Goal: Navigation & Orientation: Find specific page/section

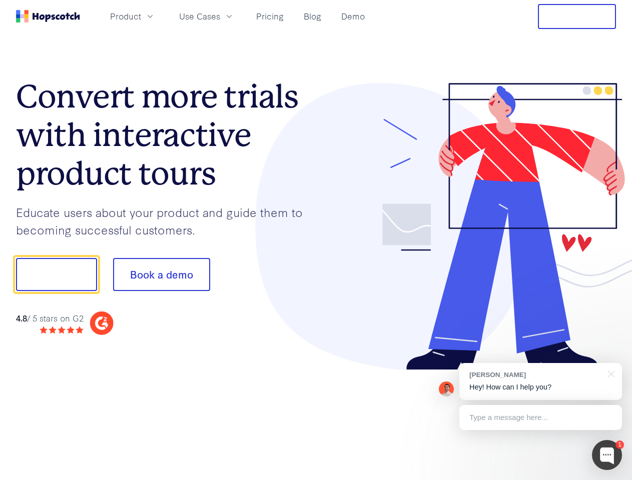
click at [316, 240] on div at bounding box center [466, 227] width 300 height 288
click at [141, 16] on span "Product" at bounding box center [125, 16] width 31 height 13
click at [220, 16] on span "Use Cases" at bounding box center [199, 16] width 41 height 13
click at [577, 17] on button "Free Trial" at bounding box center [577, 16] width 78 height 25
click at [56, 275] on button "Show me!" at bounding box center [56, 274] width 81 height 33
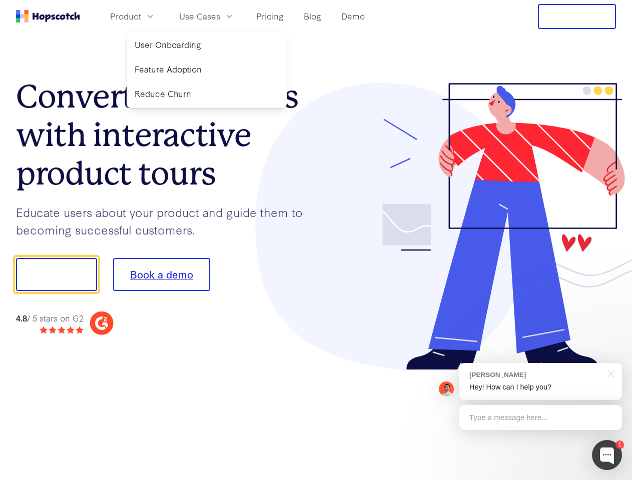
click at [161, 275] on button "Book a demo" at bounding box center [161, 274] width 97 height 33
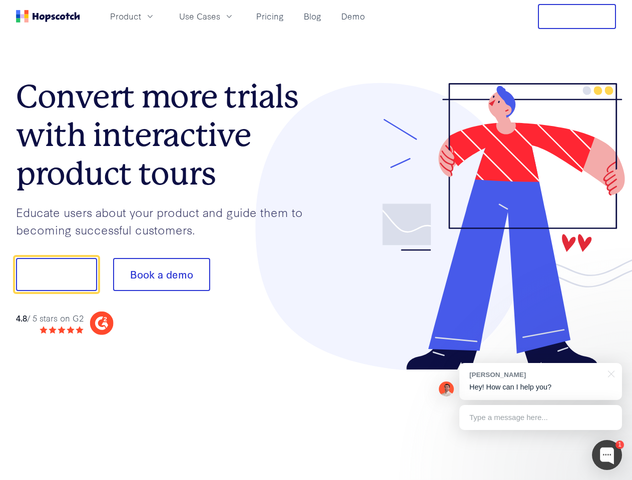
click at [607, 455] on div at bounding box center [607, 455] width 30 height 30
click at [540, 382] on div "[PERSON_NAME] Hey! How can I help you?" at bounding box center [540, 381] width 163 height 37
click at [609, 373] on div at bounding box center [528, 274] width 188 height 334
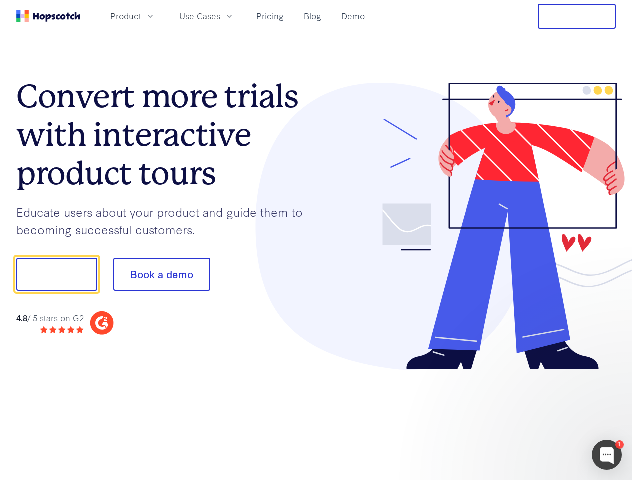
click at [540, 418] on div at bounding box center [528, 341] width 188 height 200
